Goal: Task Accomplishment & Management: Complete application form

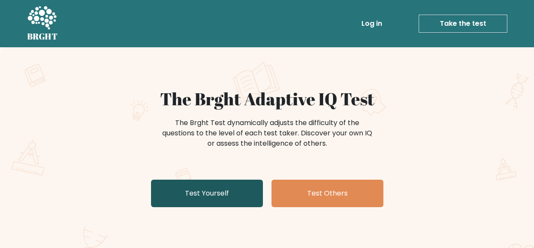
click at [221, 190] on link "Test Yourself" at bounding box center [207, 194] width 112 height 28
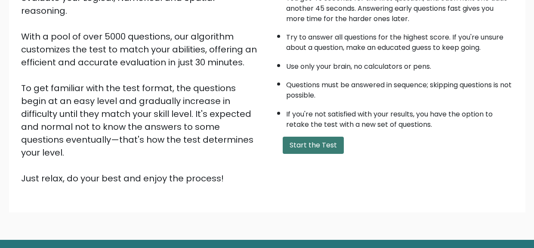
scroll to position [118, 0]
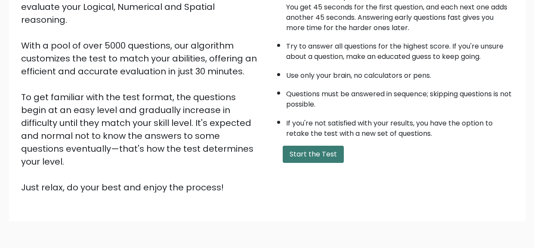
click at [301, 154] on button "Start the Test" at bounding box center [313, 154] width 61 height 17
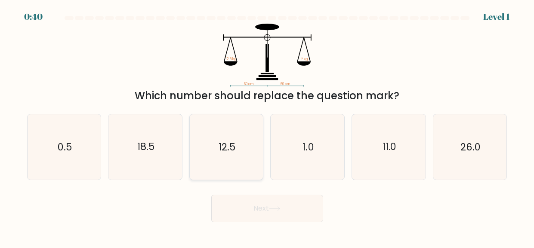
click at [235, 142] on text "12.5" at bounding box center [227, 147] width 17 height 14
click at [267, 127] on input "c. 12.5" at bounding box center [267, 125] width 0 height 2
radio input "true"
click at [259, 211] on button "Next" at bounding box center [267, 209] width 112 height 28
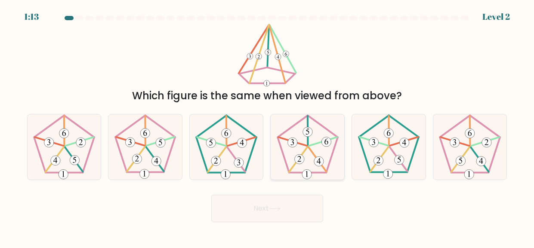
click at [295, 150] on icon at bounding box center [307, 147] width 65 height 65
click at [268, 127] on input "d." at bounding box center [267, 125] width 0 height 2
radio input "true"
click at [293, 214] on button "Next" at bounding box center [267, 209] width 112 height 28
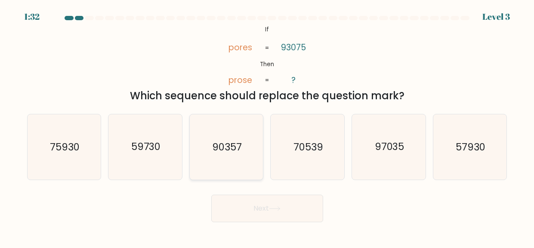
click at [245, 134] on icon "90357" at bounding box center [226, 147] width 65 height 65
click at [267, 127] on input "c. 90357" at bounding box center [267, 125] width 0 height 2
radio input "true"
click at [267, 211] on button "Next" at bounding box center [267, 209] width 112 height 28
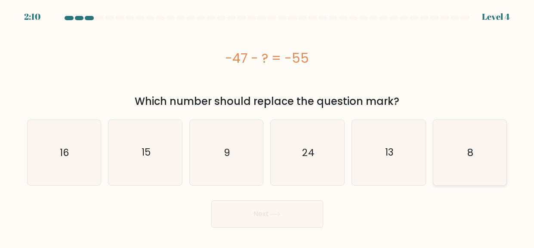
click at [468, 162] on icon "8" at bounding box center [469, 152] width 65 height 65
click at [268, 127] on input "f. 8" at bounding box center [267, 125] width 0 height 2
radio input "true"
click at [307, 205] on button "Next" at bounding box center [267, 215] width 112 height 28
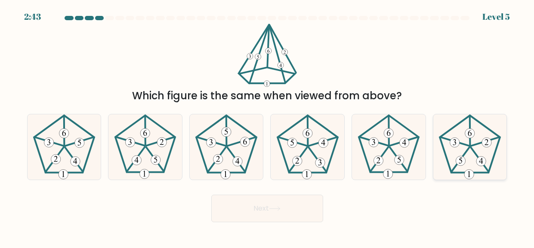
click at [467, 152] on icon at bounding box center [469, 147] width 65 height 65
click at [268, 127] on input "f." at bounding box center [267, 125] width 0 height 2
radio input "true"
click at [289, 199] on button "Next" at bounding box center [267, 209] width 112 height 28
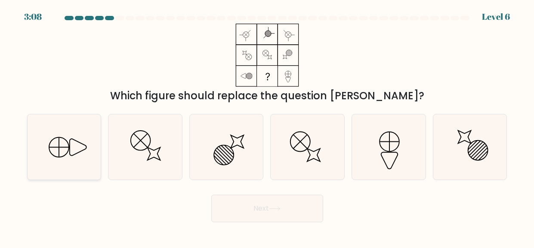
click at [50, 147] on line at bounding box center [59, 147] width 19 height 0
click at [267, 127] on input "a." at bounding box center [267, 125] width 0 height 2
radio input "true"
click at [247, 206] on button "Next" at bounding box center [267, 209] width 112 height 28
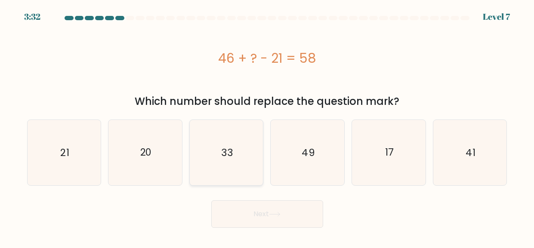
click at [239, 180] on icon "33" at bounding box center [226, 152] width 65 height 65
click at [267, 127] on input "c. 33" at bounding box center [267, 125] width 0 height 2
radio input "true"
click at [263, 216] on button "Next" at bounding box center [267, 215] width 112 height 28
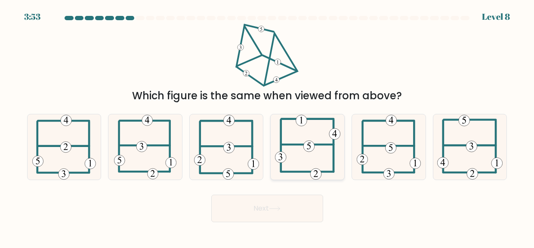
click at [334, 150] on 602 at bounding box center [334, 146] width 0 height 52
click at [268, 127] on input "d." at bounding box center [267, 125] width 0 height 2
radio input "true"
click at [283, 213] on button "Next" at bounding box center [267, 209] width 112 height 28
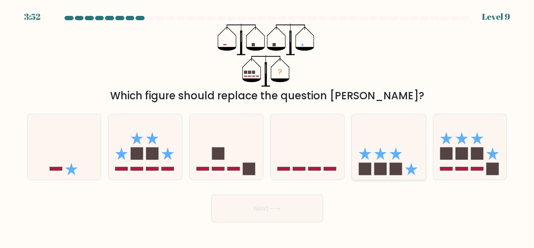
click at [389, 156] on icon at bounding box center [389, 147] width 74 height 61
click at [268, 127] on input "e." at bounding box center [267, 125] width 0 height 2
radio input "true"
click at [288, 213] on button "Next" at bounding box center [267, 209] width 112 height 28
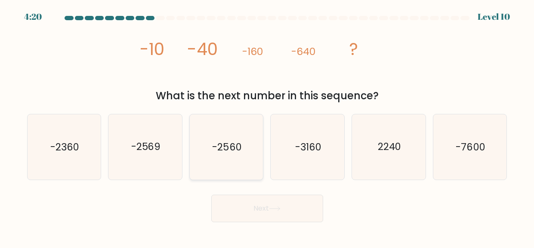
click at [242, 153] on icon "-2560" at bounding box center [226, 147] width 65 height 65
click at [267, 127] on input "c. -2560" at bounding box center [267, 125] width 0 height 2
radio input "true"
click at [292, 205] on button "Next" at bounding box center [267, 209] width 112 height 28
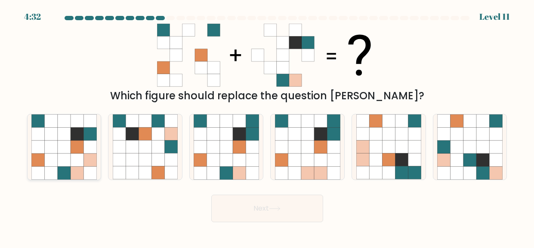
click at [71, 162] on icon at bounding box center [77, 160] width 13 height 13
click at [267, 127] on input "a." at bounding box center [267, 125] width 0 height 2
radio input "true"
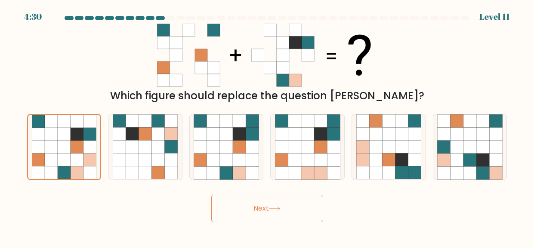
click at [243, 206] on button "Next" at bounding box center [267, 209] width 112 height 28
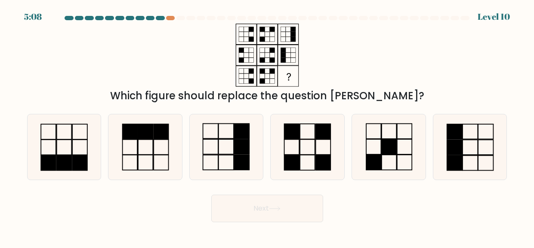
click at [243, 206] on button "Next" at bounding box center [267, 209] width 112 height 28
click at [130, 217] on div "Next" at bounding box center [267, 207] width 491 height 32
click at [226, 162] on icon at bounding box center [226, 147] width 65 height 65
click at [267, 127] on input "c." at bounding box center [267, 125] width 0 height 2
radio input "true"
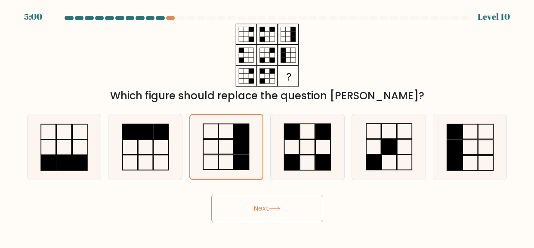
click at [252, 206] on button "Next" at bounding box center [267, 209] width 112 height 28
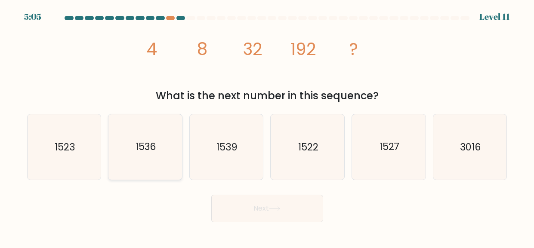
click at [145, 142] on text "1536" at bounding box center [145, 147] width 21 height 14
click at [267, 127] on input "b. 1536" at bounding box center [267, 125] width 0 height 2
radio input "true"
click at [276, 233] on body "5:04 Level 11" at bounding box center [267, 124] width 534 height 248
click at [262, 215] on button "Next" at bounding box center [267, 209] width 112 height 28
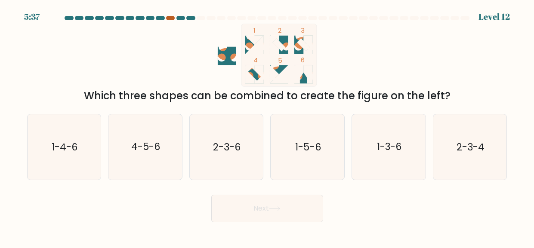
click at [170, 19] on div at bounding box center [170, 18] width 9 height 4
click at [500, 136] on icon "2-3-4" at bounding box center [469, 147] width 65 height 65
click at [268, 127] on input "f. 2-3-4" at bounding box center [267, 125] width 0 height 2
radio input "true"
click at [500, 136] on icon "2-3-4" at bounding box center [470, 147] width 65 height 65
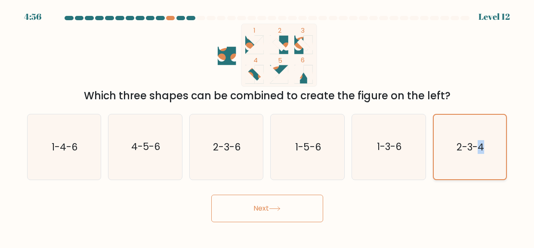
click at [268, 127] on input "f. 2-3-4" at bounding box center [267, 125] width 0 height 2
click at [500, 136] on icon "2-3-4" at bounding box center [470, 147] width 65 height 65
click at [268, 127] on input "f. 2-3-4" at bounding box center [267, 125] width 0 height 2
click at [312, 203] on button "Next" at bounding box center [267, 209] width 112 height 28
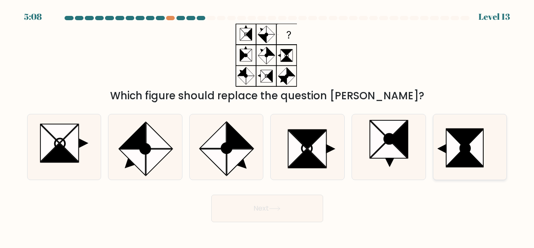
click at [470, 160] on icon at bounding box center [465, 158] width 36 height 19
click at [268, 127] on input "f." at bounding box center [267, 125] width 0 height 2
radio input "true"
click at [292, 214] on button "Next" at bounding box center [267, 209] width 112 height 28
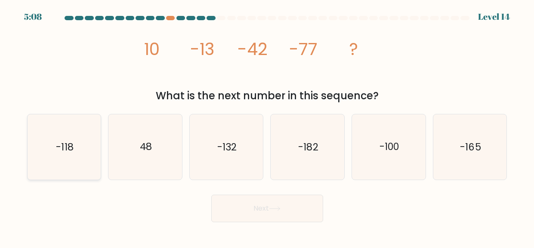
click at [79, 132] on icon "-118" at bounding box center [63, 147] width 65 height 65
click at [267, 127] on input "a. -118" at bounding box center [267, 125] width 0 height 2
radio input "true"
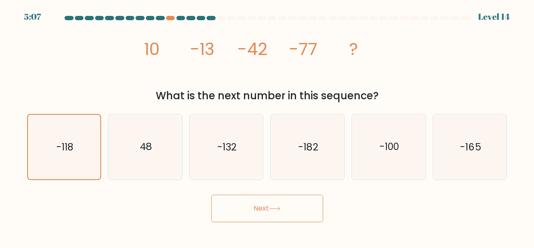
click at [231, 211] on button "Next" at bounding box center [267, 209] width 112 height 28
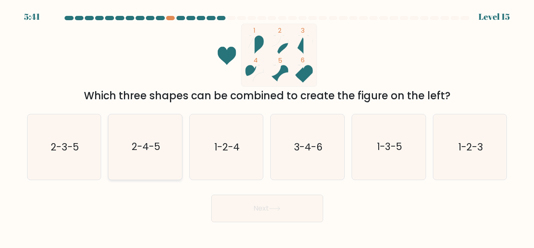
click at [153, 159] on icon "2-4-5" at bounding box center [145, 147] width 65 height 65
click at [267, 127] on input "b. 2-4-5" at bounding box center [267, 125] width 0 height 2
radio input "true"
click at [227, 208] on button "Next" at bounding box center [267, 209] width 112 height 28
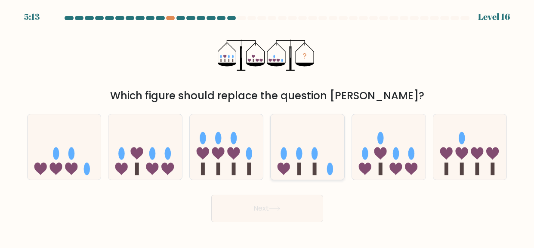
click at [290, 143] on icon at bounding box center [308, 147] width 74 height 61
click at [268, 127] on input "d." at bounding box center [267, 125] width 0 height 2
radio input "true"
click at [275, 207] on icon at bounding box center [275, 209] width 12 height 5
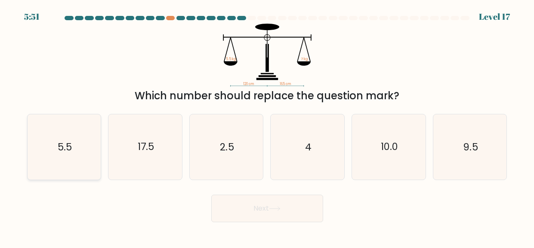
click at [65, 163] on icon "5.5" at bounding box center [63, 147] width 65 height 65
click at [267, 127] on input "a. 5.5" at bounding box center [267, 125] width 0 height 2
radio input "true"
click at [228, 214] on button "Next" at bounding box center [267, 209] width 112 height 28
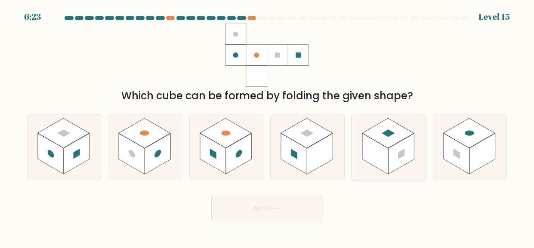
click at [389, 123] on rect at bounding box center [389, 133] width 52 height 30
click at [268, 124] on input "e." at bounding box center [267, 125] width 0 height 2
radio input "true"
click at [283, 204] on button "Next" at bounding box center [267, 209] width 112 height 28
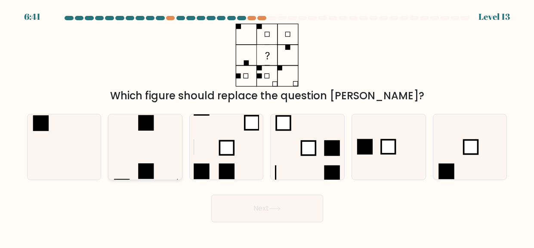
click at [146, 152] on icon at bounding box center [145, 147] width 65 height 65
click at [267, 127] on input "b." at bounding box center [267, 125] width 0 height 2
radio input "true"
click at [236, 217] on button "Next" at bounding box center [267, 209] width 112 height 28
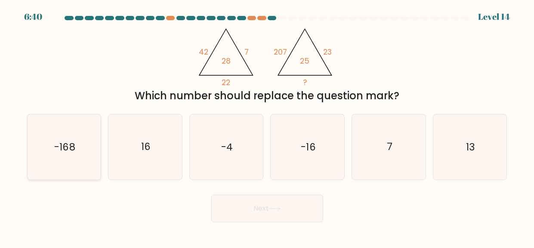
click at [97, 165] on div "-168" at bounding box center [64, 147] width 74 height 66
click at [267, 127] on input "a. -168" at bounding box center [267, 125] width 0 height 2
radio input "true"
click at [216, 210] on button "Next" at bounding box center [267, 209] width 112 height 28
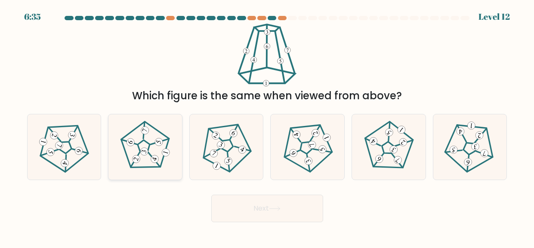
click at [143, 150] on 779 at bounding box center [144, 151] width 9 height 9
click at [267, 127] on input "b." at bounding box center [267, 125] width 0 height 2
radio input "true"
click at [239, 202] on button "Next" at bounding box center [267, 209] width 112 height 28
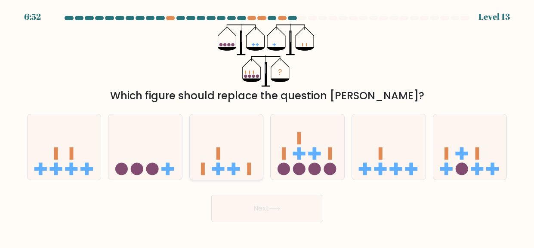
click at [233, 156] on icon at bounding box center [227, 147] width 74 height 61
click at [267, 127] on input "c." at bounding box center [267, 125] width 0 height 2
radio input "true"
click at [249, 217] on button "Next" at bounding box center [267, 209] width 112 height 28
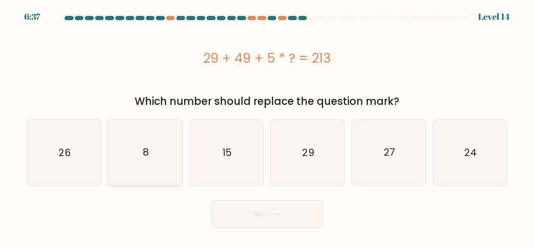
click at [169, 158] on icon "8" at bounding box center [145, 152] width 65 height 65
click at [267, 127] on input "b. 8" at bounding box center [267, 125] width 0 height 2
radio input "true"
click at [238, 217] on button "Next" at bounding box center [267, 215] width 112 height 28
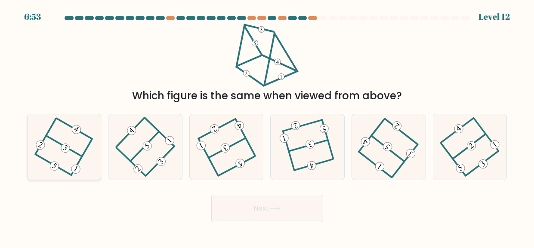
click at [65, 151] on 352 at bounding box center [65, 149] width 12 height 12
click at [267, 127] on input "a." at bounding box center [267, 125] width 0 height 2
radio input "true"
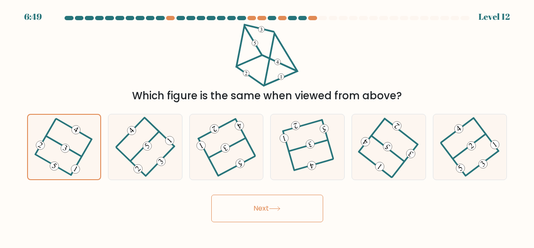
click at [234, 208] on button "Next" at bounding box center [267, 209] width 112 height 28
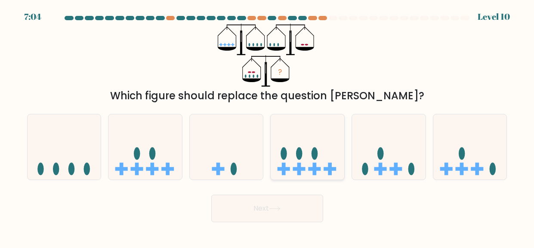
click at [322, 151] on icon at bounding box center [308, 147] width 74 height 61
click at [268, 127] on input "d." at bounding box center [267, 125] width 0 height 2
radio input "true"
click at [302, 206] on button "Next" at bounding box center [267, 209] width 112 height 28
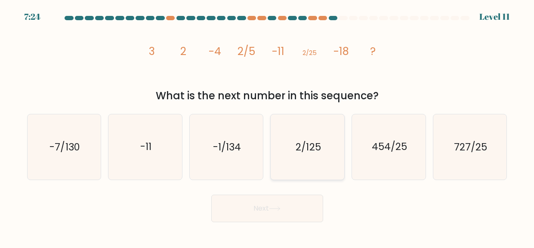
click at [292, 165] on icon "2/125" at bounding box center [307, 147] width 65 height 65
click at [268, 127] on input "d. 2/125" at bounding box center [267, 125] width 0 height 2
radio input "true"
click at [284, 212] on button "Next" at bounding box center [267, 209] width 112 height 28
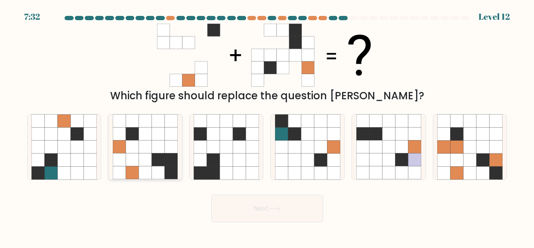
click at [149, 169] on icon at bounding box center [145, 173] width 13 height 13
click at [267, 127] on input "b." at bounding box center [267, 125] width 0 height 2
radio input "true"
click at [224, 210] on button "Next" at bounding box center [267, 209] width 112 height 28
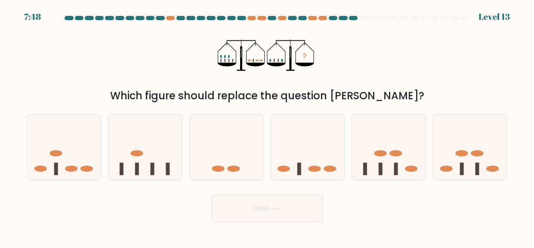
click at [184, 136] on div "b." at bounding box center [145, 147] width 81 height 66
click at [208, 145] on icon at bounding box center [227, 147] width 74 height 61
click at [267, 127] on input "c." at bounding box center [267, 125] width 0 height 2
radio input "true"
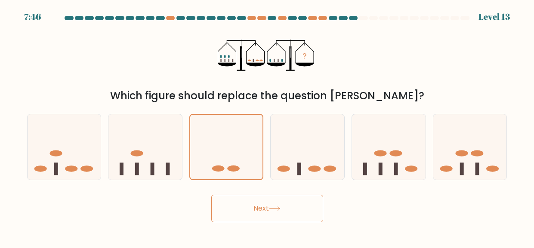
click at [240, 198] on button "Next" at bounding box center [267, 209] width 112 height 28
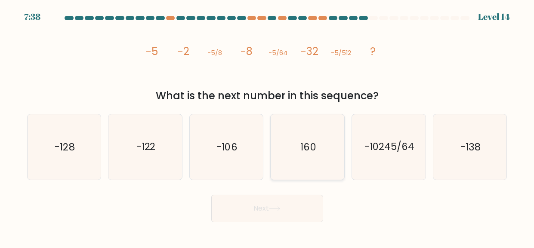
click at [291, 160] on icon "160" at bounding box center [307, 147] width 65 height 65
click at [268, 127] on input "d. 160" at bounding box center [267, 125] width 0 height 2
radio input "true"
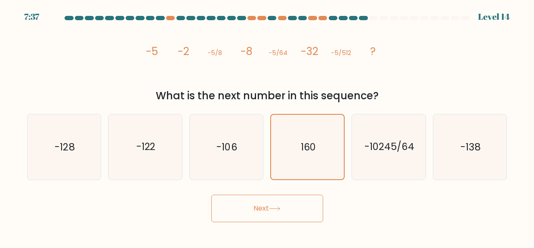
click at [256, 219] on button "Next" at bounding box center [267, 209] width 112 height 28
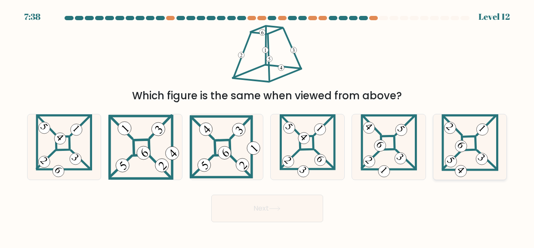
click at [456, 157] on 673 at bounding box center [452, 160] width 19 height 19
click at [268, 127] on input "f." at bounding box center [267, 125] width 0 height 2
radio input "true"
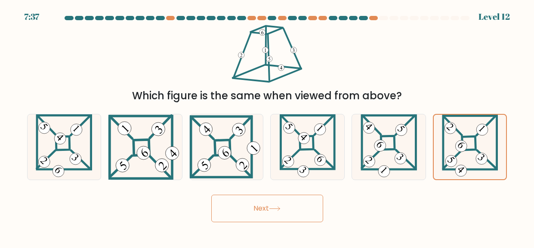
click at [291, 202] on button "Next" at bounding box center [267, 209] width 112 height 28
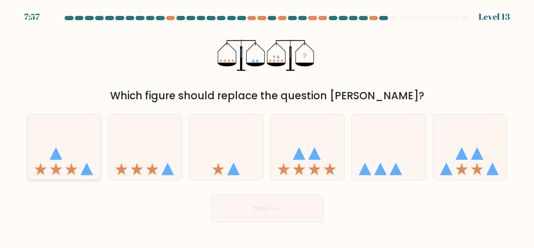
click at [37, 161] on icon at bounding box center [65, 147] width 74 height 61
click at [267, 127] on input "a." at bounding box center [267, 125] width 0 height 2
radio input "true"
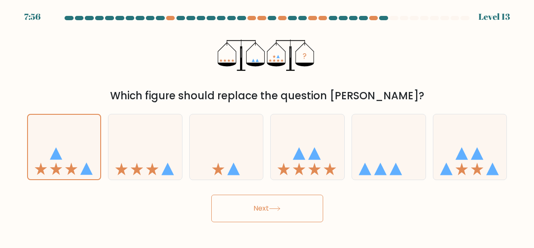
click at [242, 193] on div "Next" at bounding box center [267, 207] width 491 height 32
click at [255, 211] on button "Next" at bounding box center [267, 209] width 112 height 28
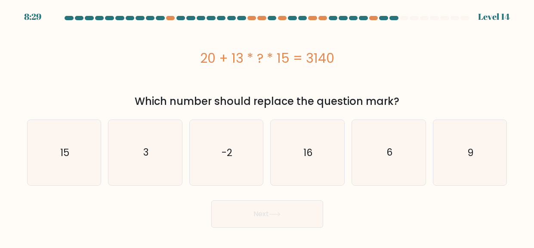
click at [255, 211] on button "Next" at bounding box center [267, 215] width 112 height 28
click at [84, 131] on icon "15" at bounding box center [63, 152] width 65 height 65
click at [267, 127] on input "a. 15" at bounding box center [267, 125] width 0 height 2
radio input "true"
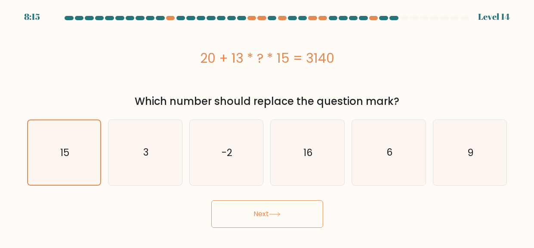
click at [245, 208] on button "Next" at bounding box center [267, 215] width 112 height 28
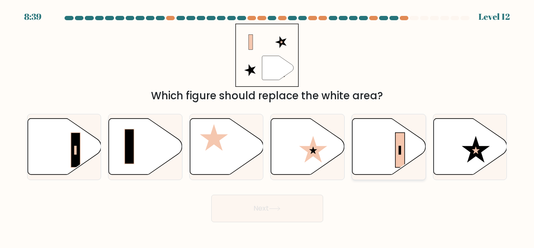
click at [380, 163] on icon at bounding box center [390, 147] width 74 height 56
click at [268, 127] on input "e." at bounding box center [267, 125] width 0 height 2
radio input "true"
click at [261, 216] on button "Next" at bounding box center [267, 209] width 112 height 28
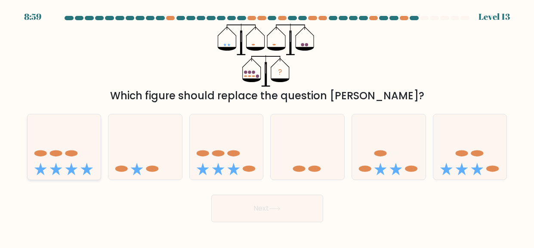
click at [78, 164] on icon at bounding box center [65, 147] width 74 height 61
click at [267, 127] on input "a." at bounding box center [267, 125] width 0 height 2
radio input "true"
click at [244, 199] on button "Next" at bounding box center [267, 209] width 112 height 28
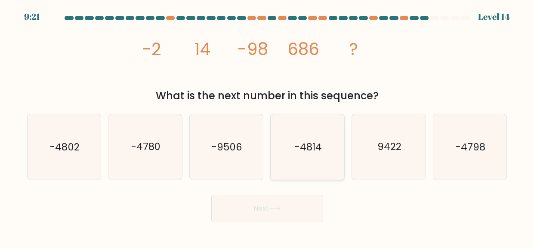
click at [297, 152] on text "-4814" at bounding box center [308, 147] width 27 height 14
click at [268, 127] on input "d. -4814" at bounding box center [267, 125] width 0 height 2
radio input "true"
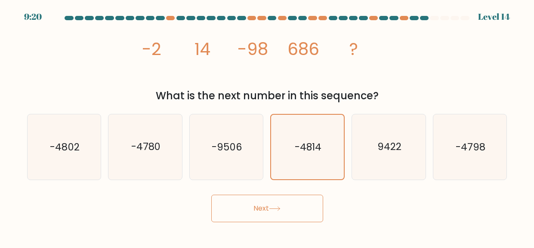
click at [295, 203] on button "Next" at bounding box center [267, 209] width 112 height 28
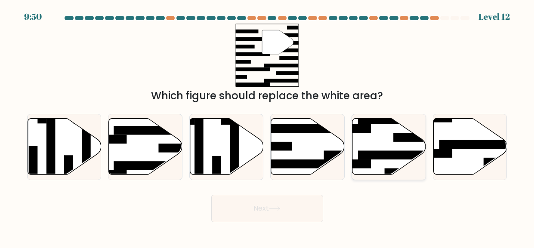
click at [400, 148] on icon at bounding box center [390, 147] width 74 height 56
click at [268, 127] on input "e." at bounding box center [267, 125] width 0 height 2
radio input "true"
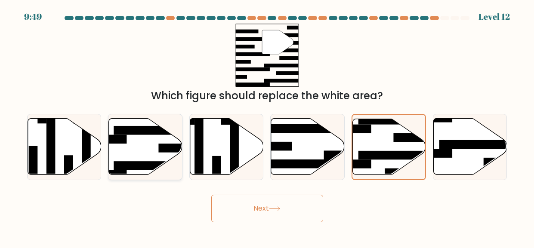
click at [155, 169] on rect at bounding box center [154, 165] width 80 height 9
click at [267, 127] on input "b." at bounding box center [267, 125] width 0 height 2
radio input "true"
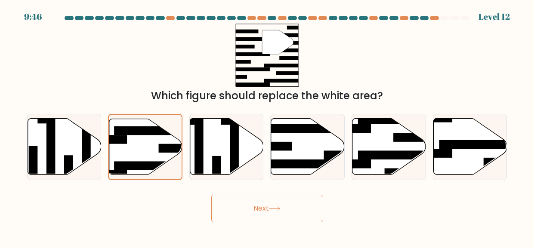
click at [252, 206] on button "Next" at bounding box center [267, 209] width 112 height 28
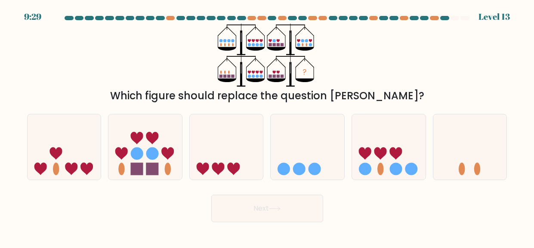
click at [252, 206] on button "Next" at bounding box center [267, 209] width 112 height 28
click at [366, 158] on icon at bounding box center [365, 154] width 12 height 12
click at [268, 127] on input "e." at bounding box center [267, 125] width 0 height 2
radio input "true"
click at [284, 209] on button "Next" at bounding box center [267, 209] width 112 height 28
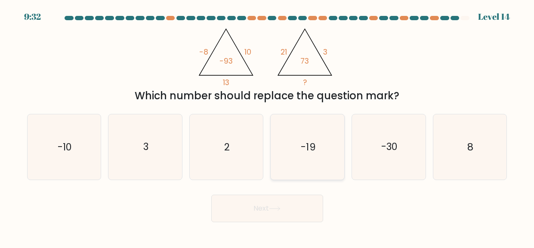
click at [306, 153] on text "-19" at bounding box center [308, 147] width 15 height 14
click at [268, 127] on input "d. -19" at bounding box center [267, 125] width 0 height 2
radio input "true"
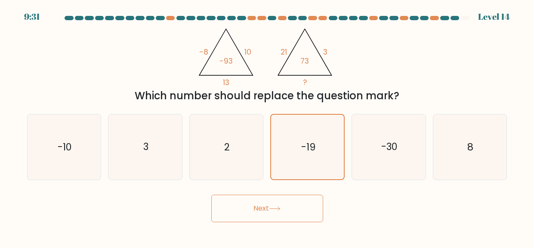
click at [278, 211] on button "Next" at bounding box center [267, 209] width 112 height 28
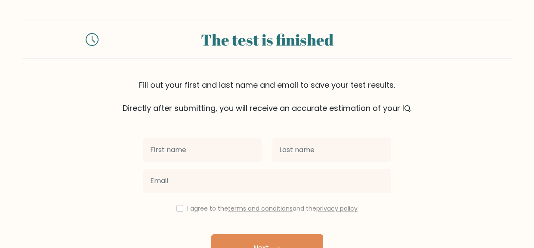
scroll to position [53, 0]
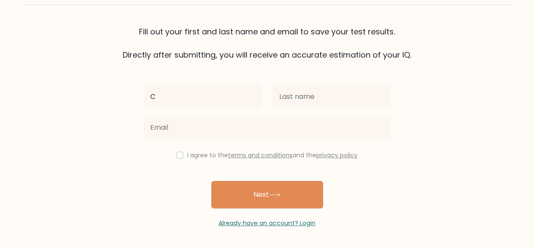
type input "Charlotte"
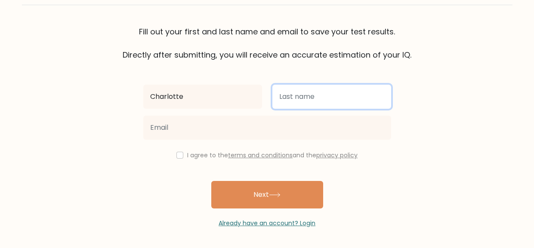
click at [310, 96] on input "text" at bounding box center [332, 97] width 119 height 24
type input "Zdawczyk"
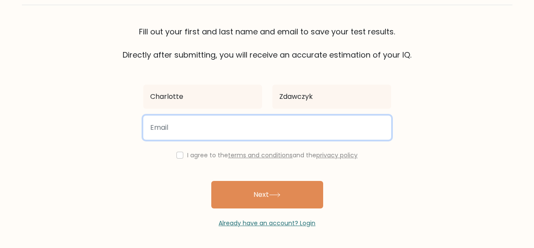
click at [251, 137] on input "email" at bounding box center [267, 128] width 248 height 24
type input "[EMAIL_ADDRESS][DOMAIN_NAME]"
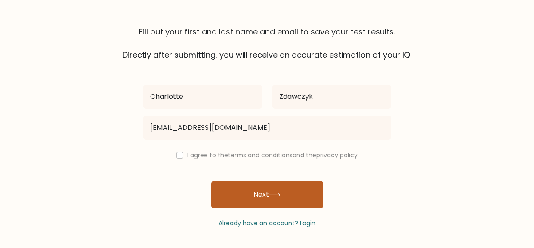
click at [258, 193] on button "Next" at bounding box center [267, 195] width 112 height 28
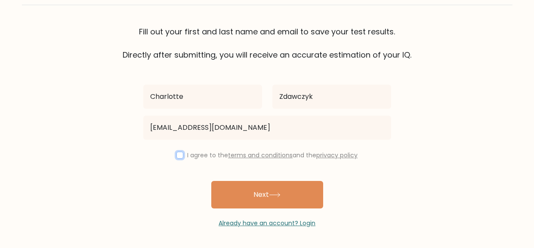
click at [179, 156] on input "checkbox" at bounding box center [180, 155] width 7 height 7
checkbox input "true"
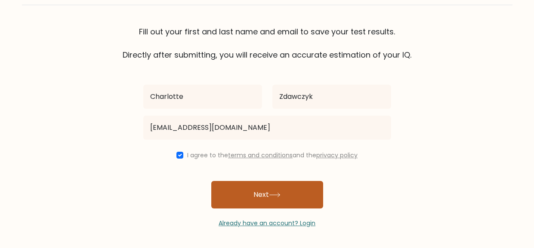
click at [239, 192] on button "Next" at bounding box center [267, 195] width 112 height 28
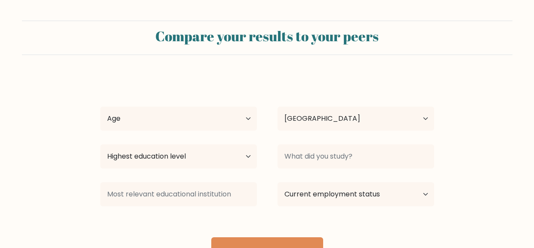
select select "US"
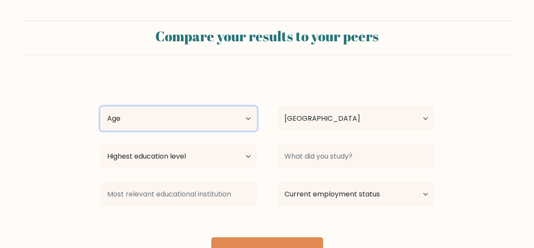
click at [226, 118] on select "Age Under [DEMOGRAPHIC_DATA] [DEMOGRAPHIC_DATA] [DEMOGRAPHIC_DATA] [DEMOGRAPHIC…" at bounding box center [178, 119] width 157 height 24
select select "min_18"
click at [100, 107] on select "Age Under [DEMOGRAPHIC_DATA] [DEMOGRAPHIC_DATA] [DEMOGRAPHIC_DATA] [DEMOGRAPHIC…" at bounding box center [178, 119] width 157 height 24
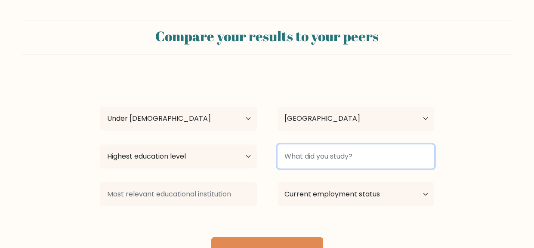
click at [356, 161] on input at bounding box center [356, 157] width 157 height 24
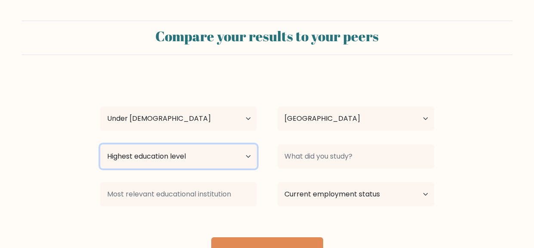
click at [240, 160] on select "Highest education level No schooling Primary Lower Secondary Upper Secondary Oc…" at bounding box center [178, 157] width 157 height 24
select select "primary"
click at [100, 145] on select "Highest education level No schooling Primary Lower Secondary Upper Secondary Oc…" at bounding box center [178, 157] width 157 height 24
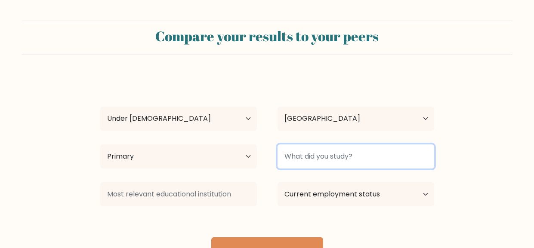
click at [335, 159] on input at bounding box center [356, 157] width 157 height 24
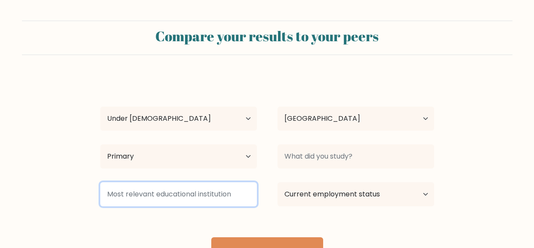
click at [230, 194] on input at bounding box center [178, 195] width 157 height 24
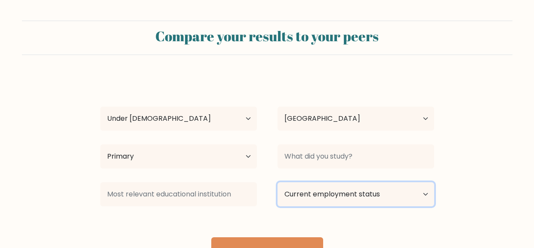
click at [298, 192] on select "Current employment status Employed Student Retired Other / prefer not to answer" at bounding box center [356, 195] width 157 height 24
select select "student"
click at [278, 183] on select "Current employment status Employed Student Retired Other / prefer not to answer" at bounding box center [356, 195] width 157 height 24
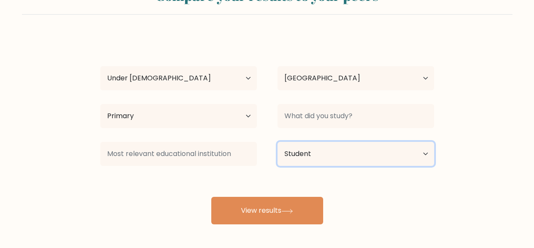
scroll to position [47, 0]
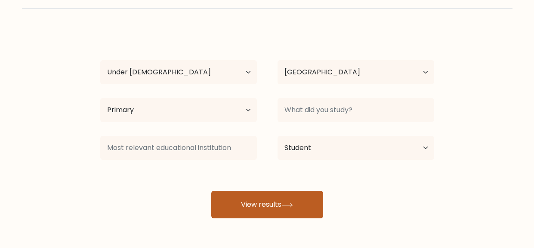
click at [276, 201] on button "View results" at bounding box center [267, 205] width 112 height 28
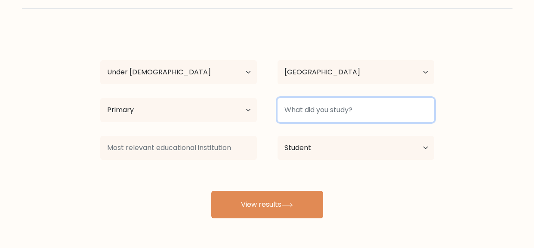
click at [311, 106] on input at bounding box center [356, 110] width 157 height 24
type input "I"
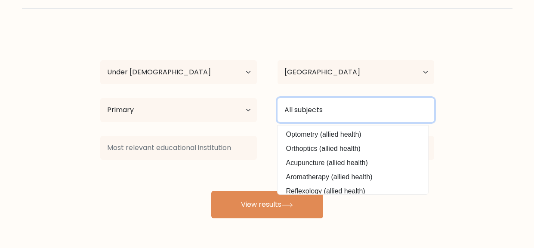
type input "All subjects"
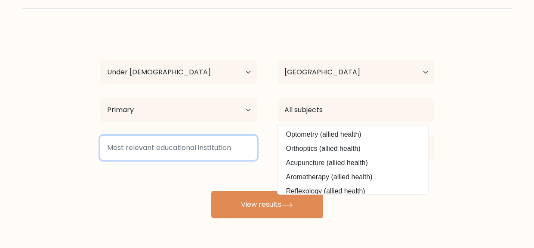
click at [185, 146] on input at bounding box center [178, 148] width 157 height 24
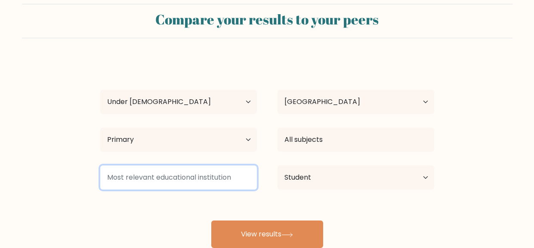
scroll to position [0, 0]
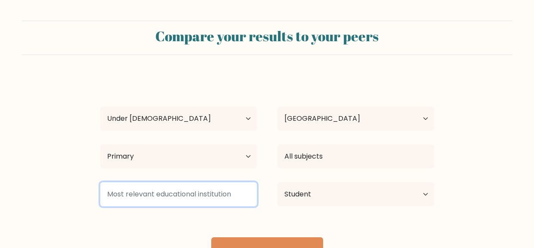
click at [169, 193] on input at bounding box center [178, 195] width 157 height 24
